Goal: Register for event/course

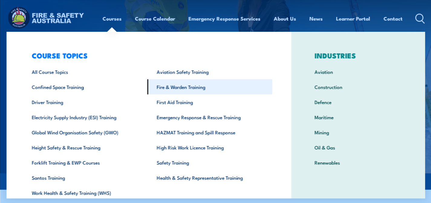
click at [181, 86] on link "Fire & Warden Training" at bounding box center [209, 86] width 125 height 15
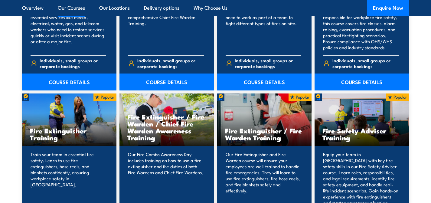
scroll to position [582, 0]
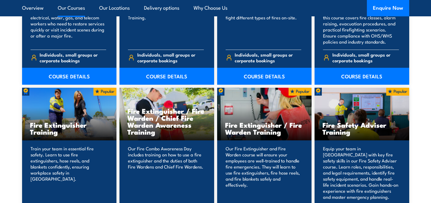
click at [61, 121] on h3 "Fire Extinguisher Training" at bounding box center [69, 128] width 79 height 14
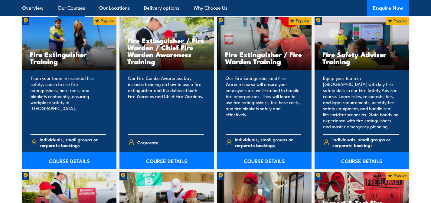
scroll to position [657, 0]
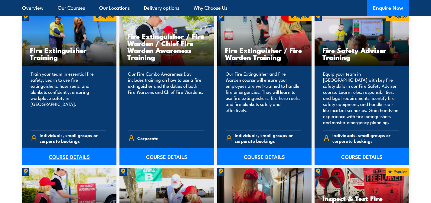
click at [56, 156] on link "COURSE DETAILS" at bounding box center [69, 156] width 95 height 17
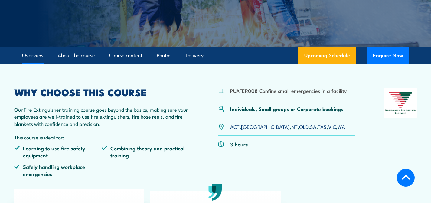
scroll to position [127, 0]
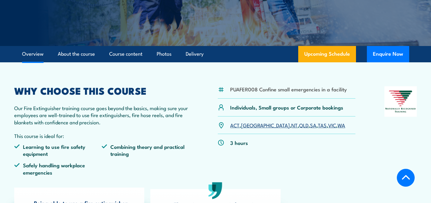
click at [248, 124] on link "[GEOGRAPHIC_DATA]" at bounding box center [265, 124] width 49 height 7
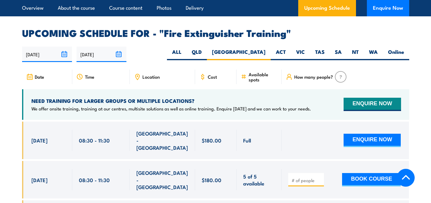
scroll to position [987, 0]
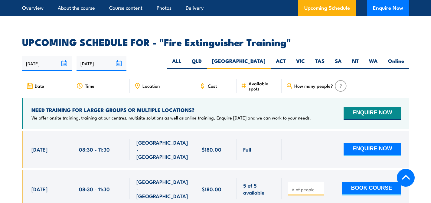
click at [147, 83] on span "Location" at bounding box center [151, 85] width 17 height 5
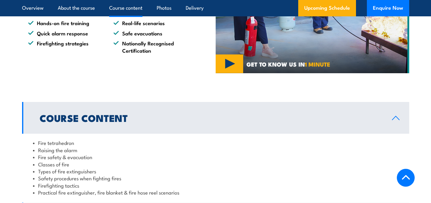
scroll to position [315, 0]
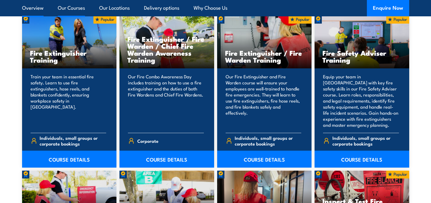
scroll to position [657, 0]
